Goal: Entertainment & Leisure: Browse casually

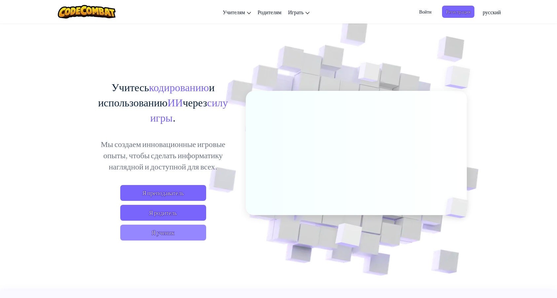
click at [190, 229] on span "Я ученик" at bounding box center [163, 233] width 86 height 16
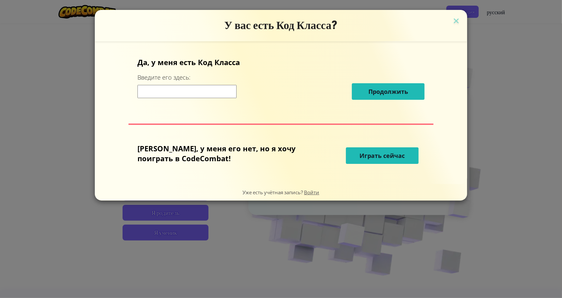
click at [371, 157] on font "Играть сейчас" at bounding box center [382, 156] width 45 height 8
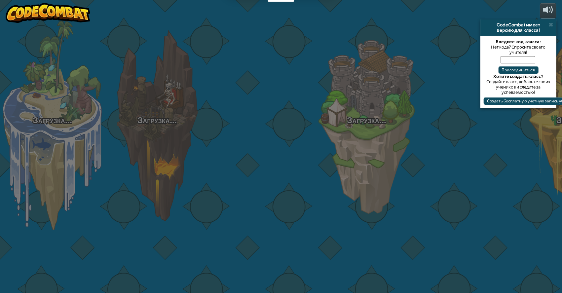
select select "ru"
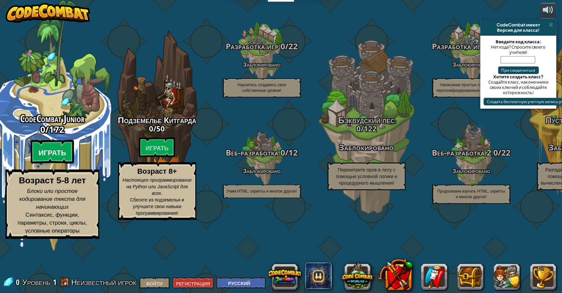
click at [58, 164] on btn "Играть" at bounding box center [53, 152] width 44 height 24
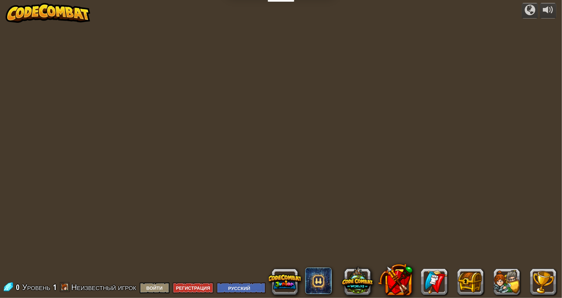
select select "ru"
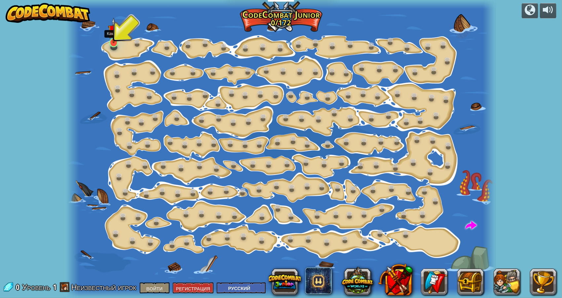
click at [116, 41] on img at bounding box center [113, 31] width 11 height 26
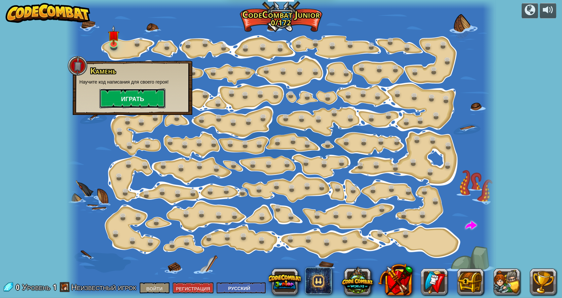
click at [117, 94] on button "Играть" at bounding box center [132, 99] width 66 height 20
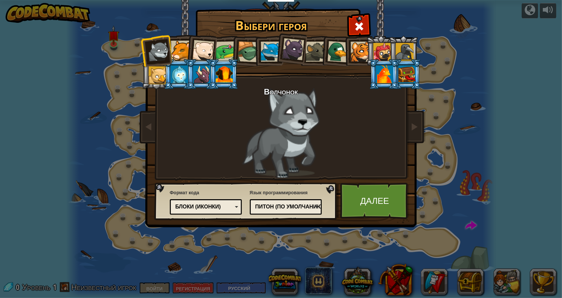
click at [178, 48] on div at bounding box center [181, 51] width 20 height 20
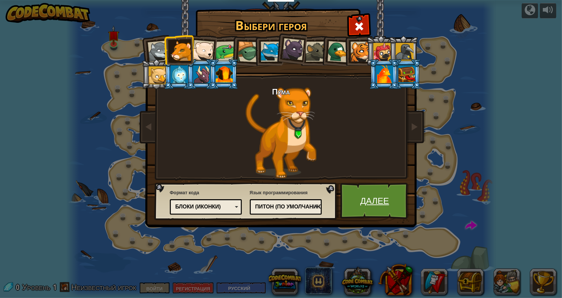
click at [383, 200] on font "Далее" at bounding box center [374, 201] width 29 height 12
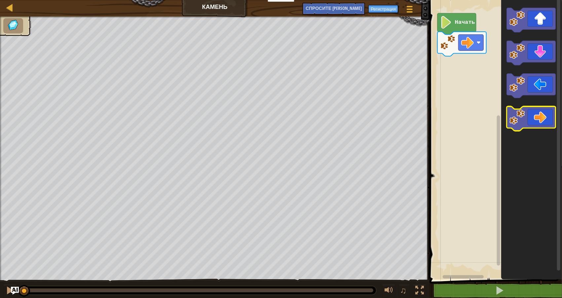
click at [542, 116] on icon "Рабочая область Блочно" at bounding box center [531, 118] width 49 height 24
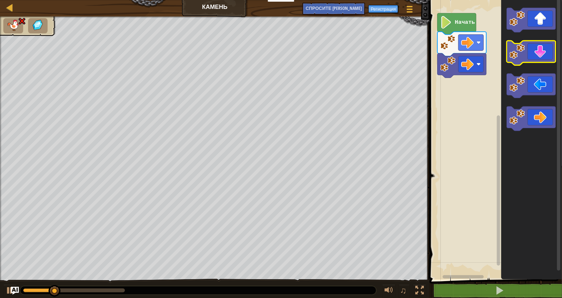
click at [539, 49] on icon "Рабочая область Блочно" at bounding box center [531, 53] width 49 height 24
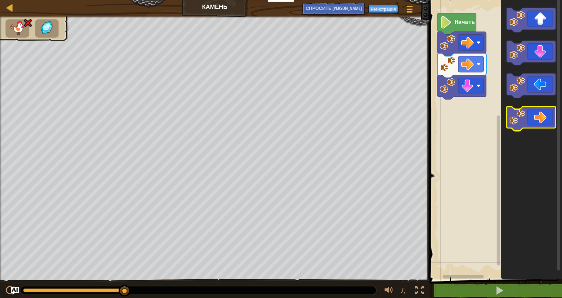
click at [537, 115] on icon "Рабочая область Блочно" at bounding box center [531, 118] width 49 height 24
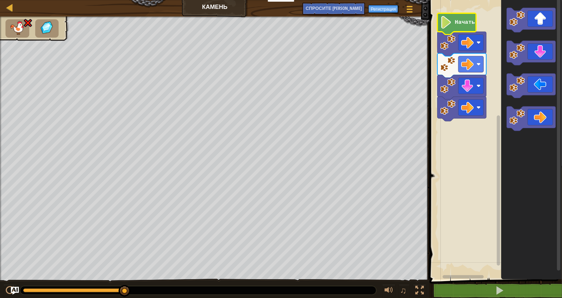
click at [465, 22] on text "Начать" at bounding box center [465, 23] width 20 height 6
click at [517, 295] on button at bounding box center [500, 290] width 135 height 15
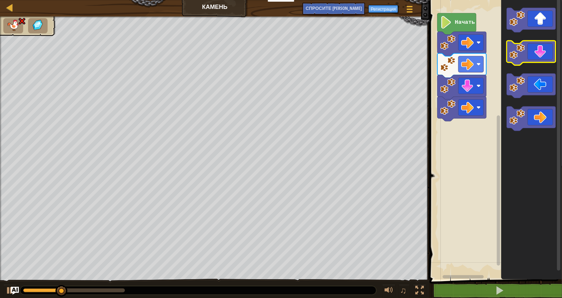
click at [532, 62] on icon "Рабочая область Блочно" at bounding box center [531, 53] width 49 height 24
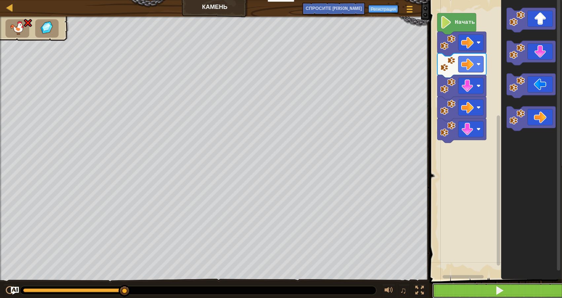
click at [492, 290] on button at bounding box center [500, 290] width 135 height 15
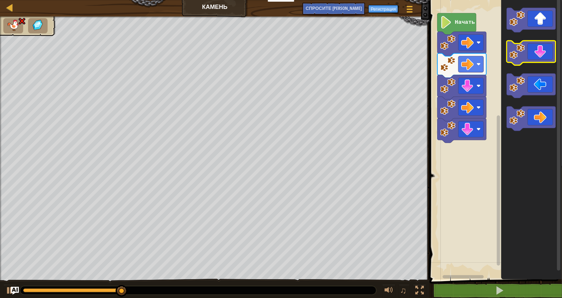
click at [531, 45] on icon "Рабочая область Блочно" at bounding box center [531, 53] width 49 height 24
